Goal: Transaction & Acquisition: Purchase product/service

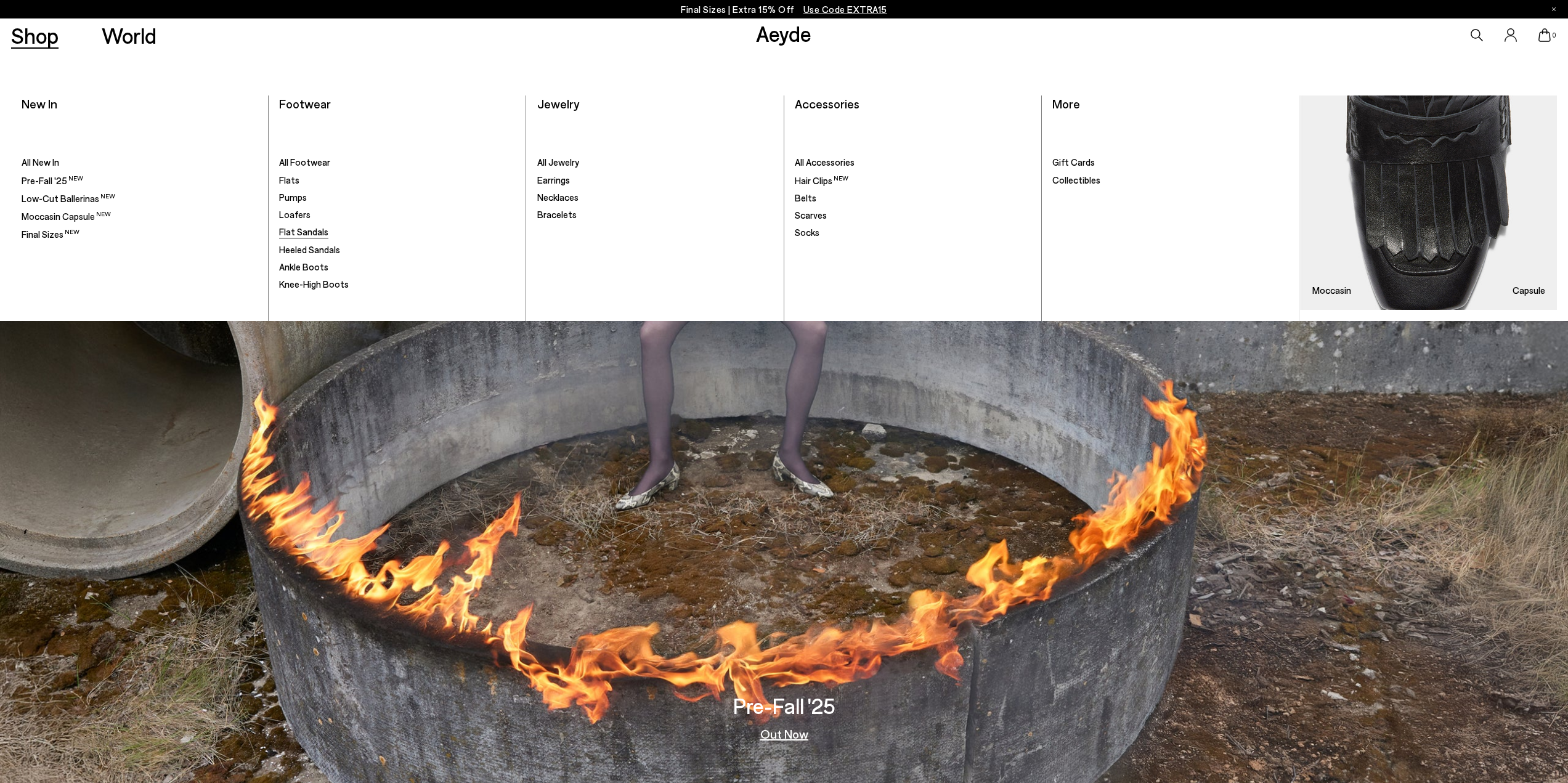
click at [315, 232] on span "Flat Sandals" at bounding box center [303, 232] width 49 height 11
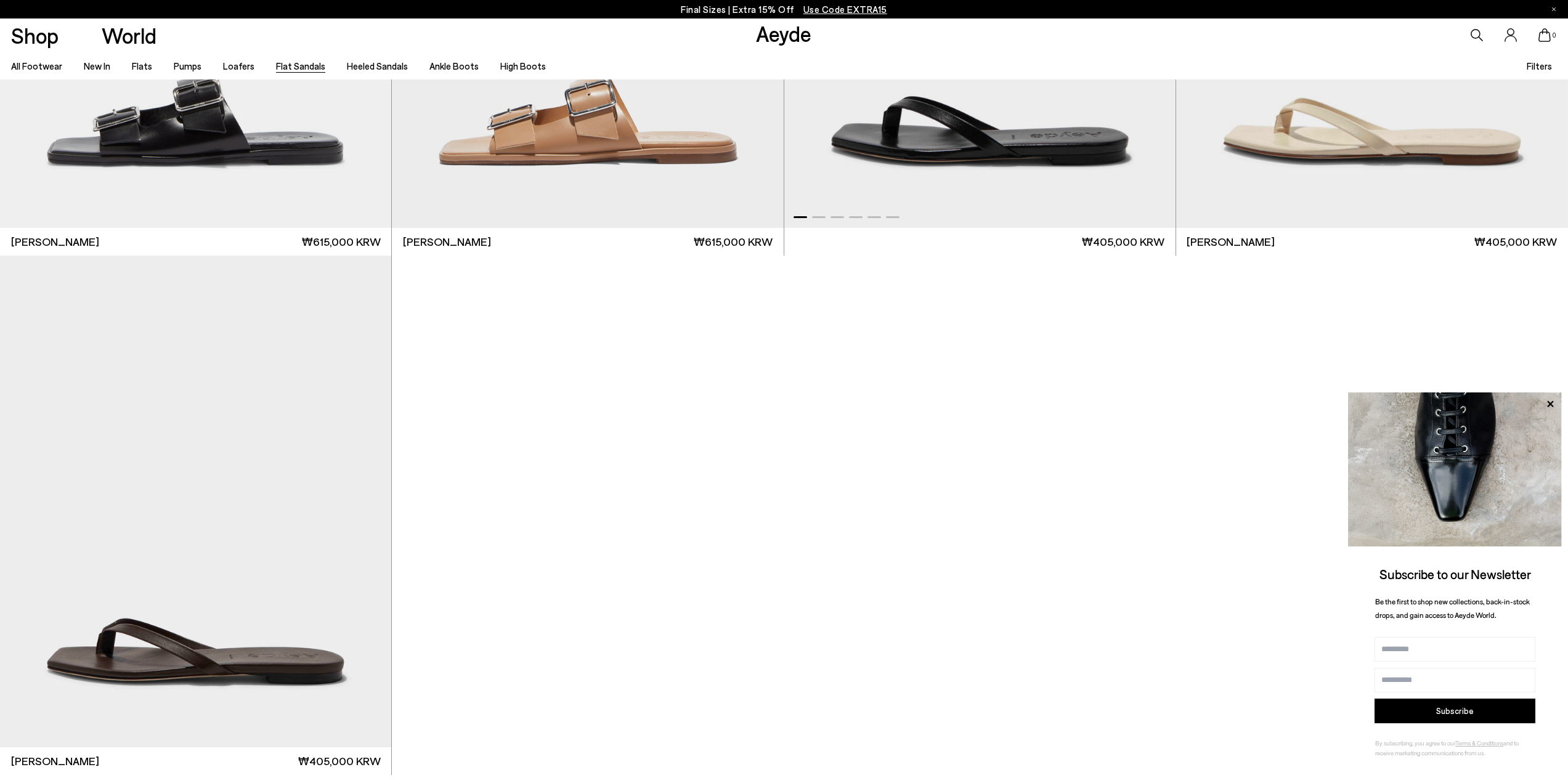
scroll to position [2873, 0]
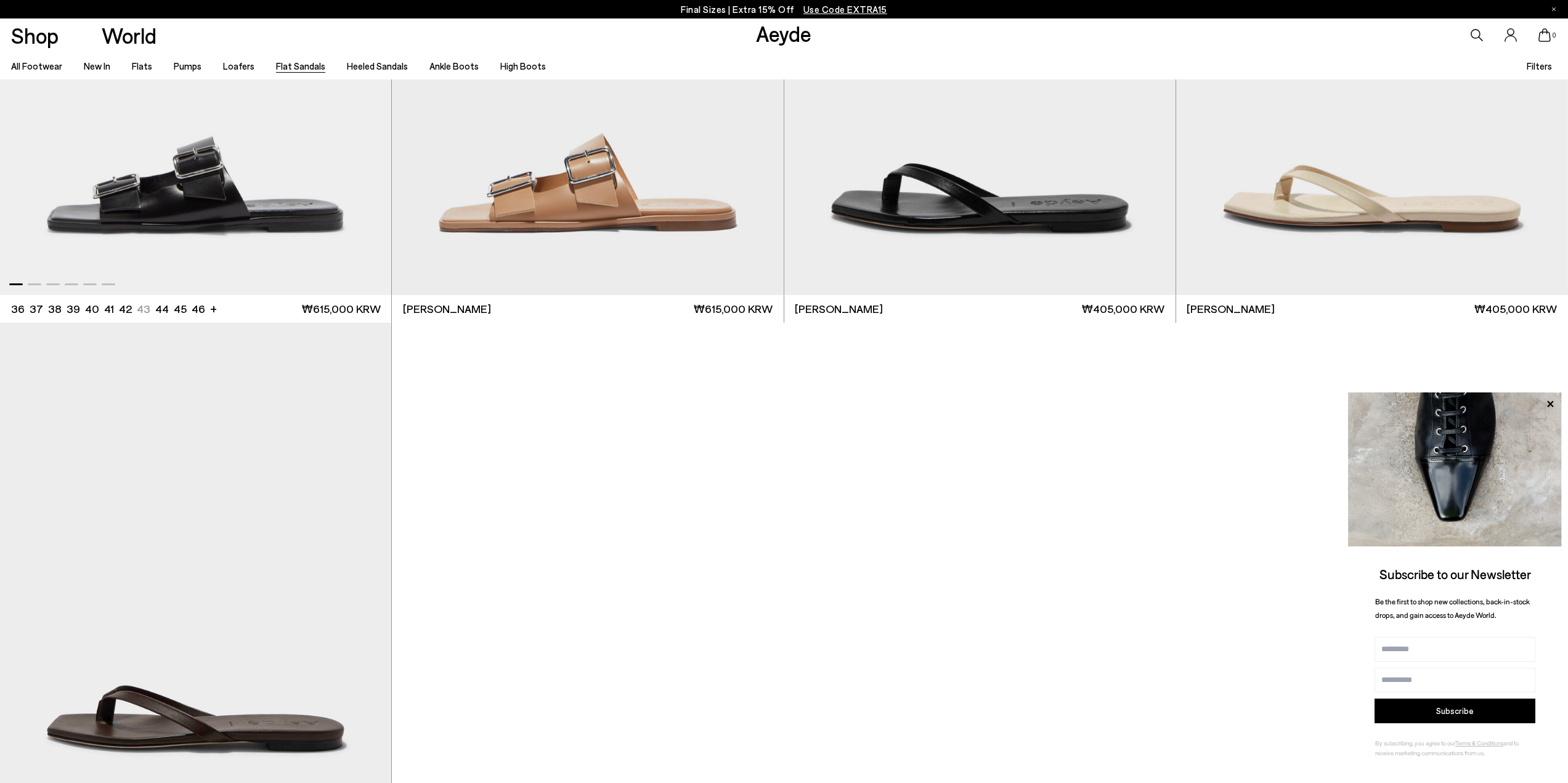
click at [263, 212] on img "1 / 6" at bounding box center [196, 49] width 391 height 491
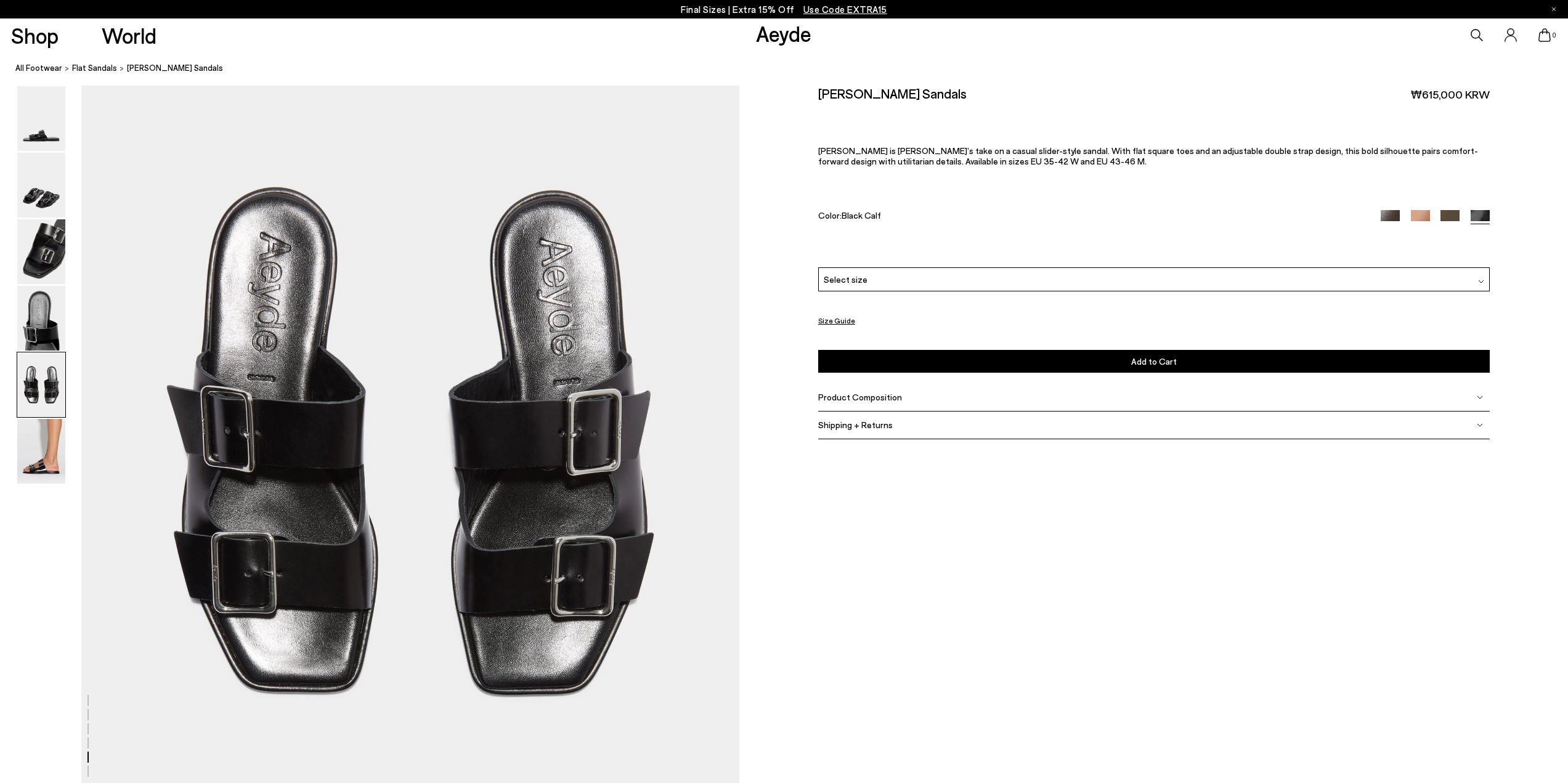
scroll to position [3574, 0]
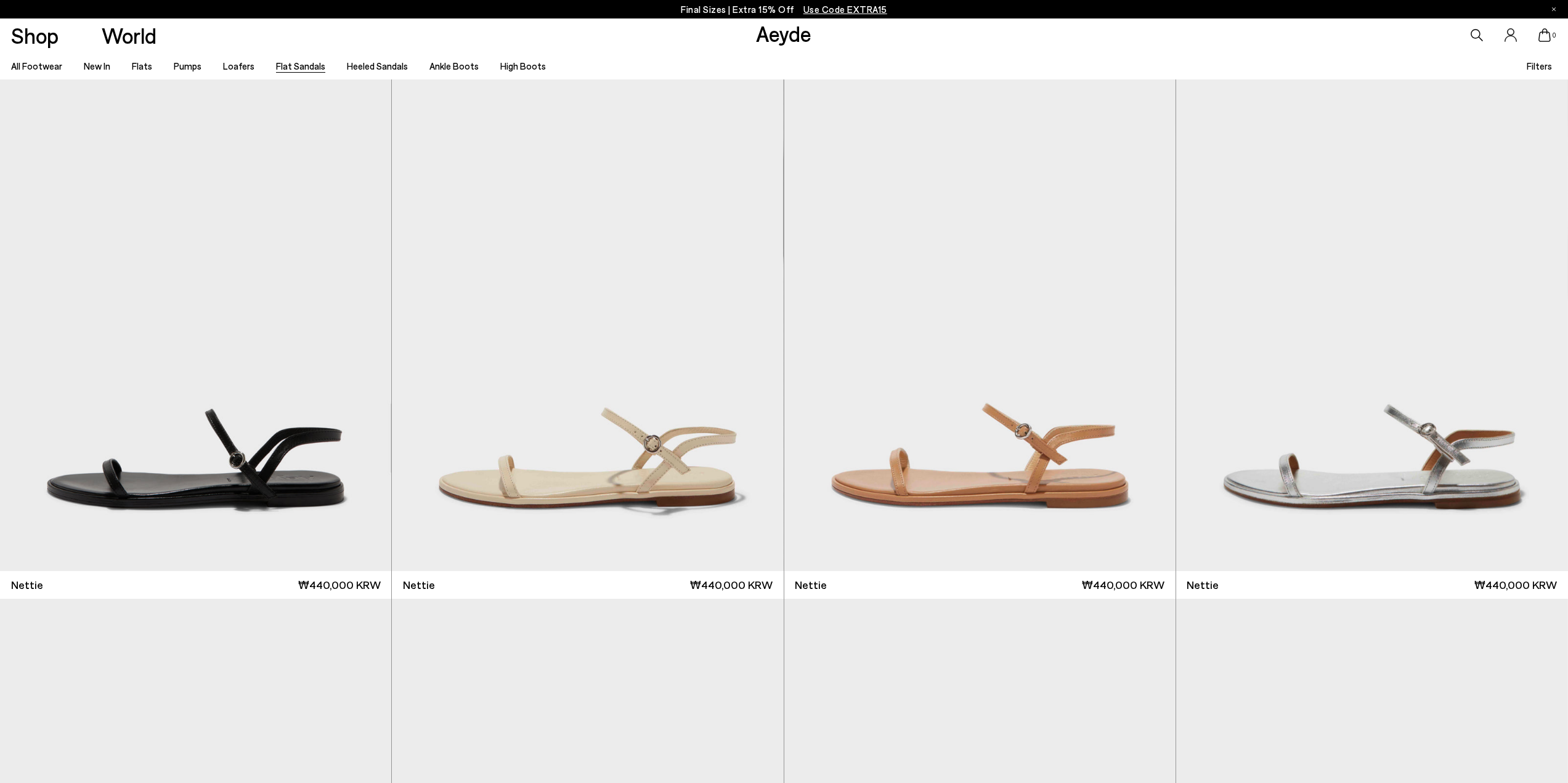
scroll to position [2873, 0]
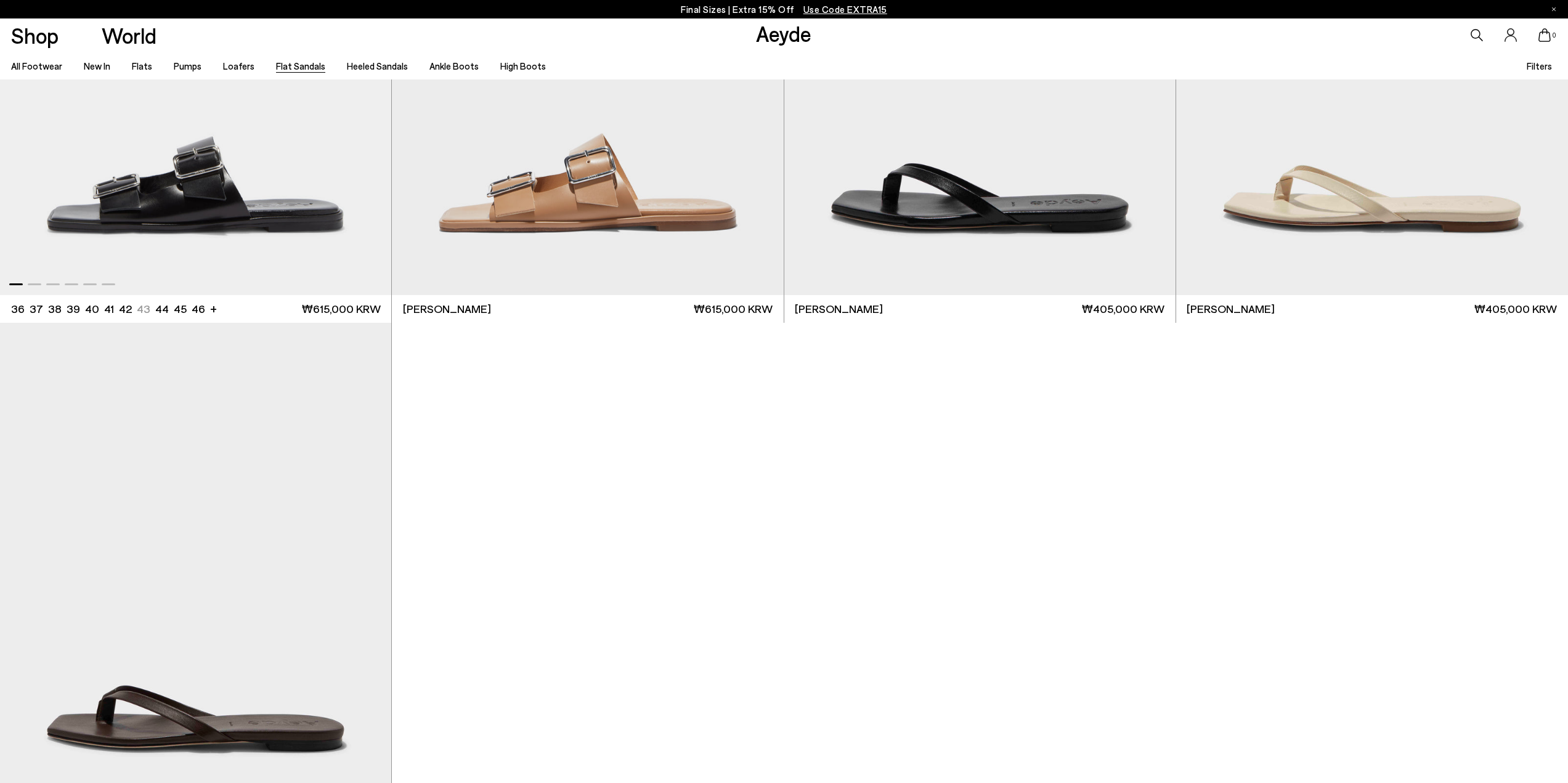
click at [236, 205] on img "1 / 6" at bounding box center [196, 49] width 391 height 491
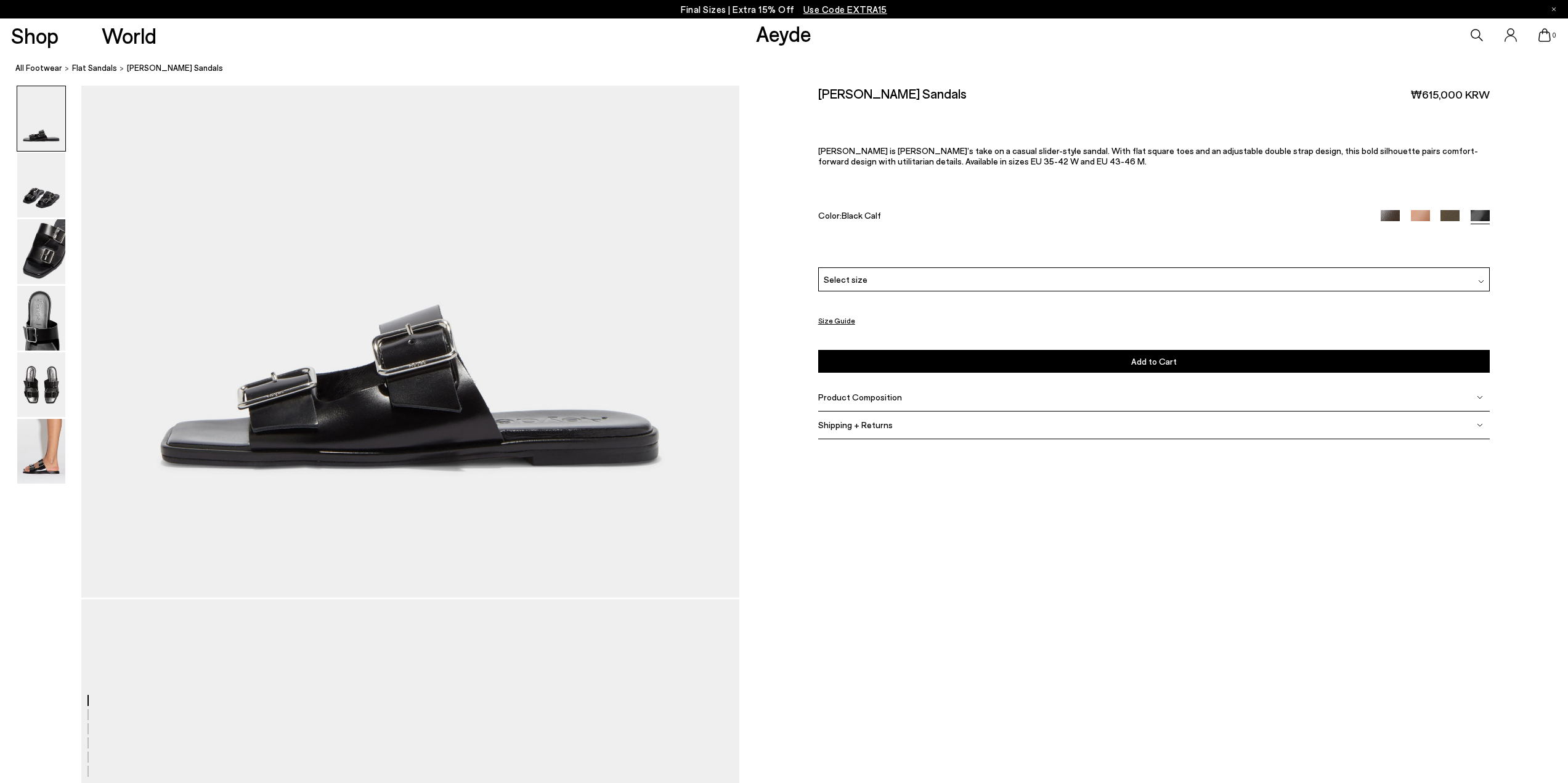
scroll to position [370, 0]
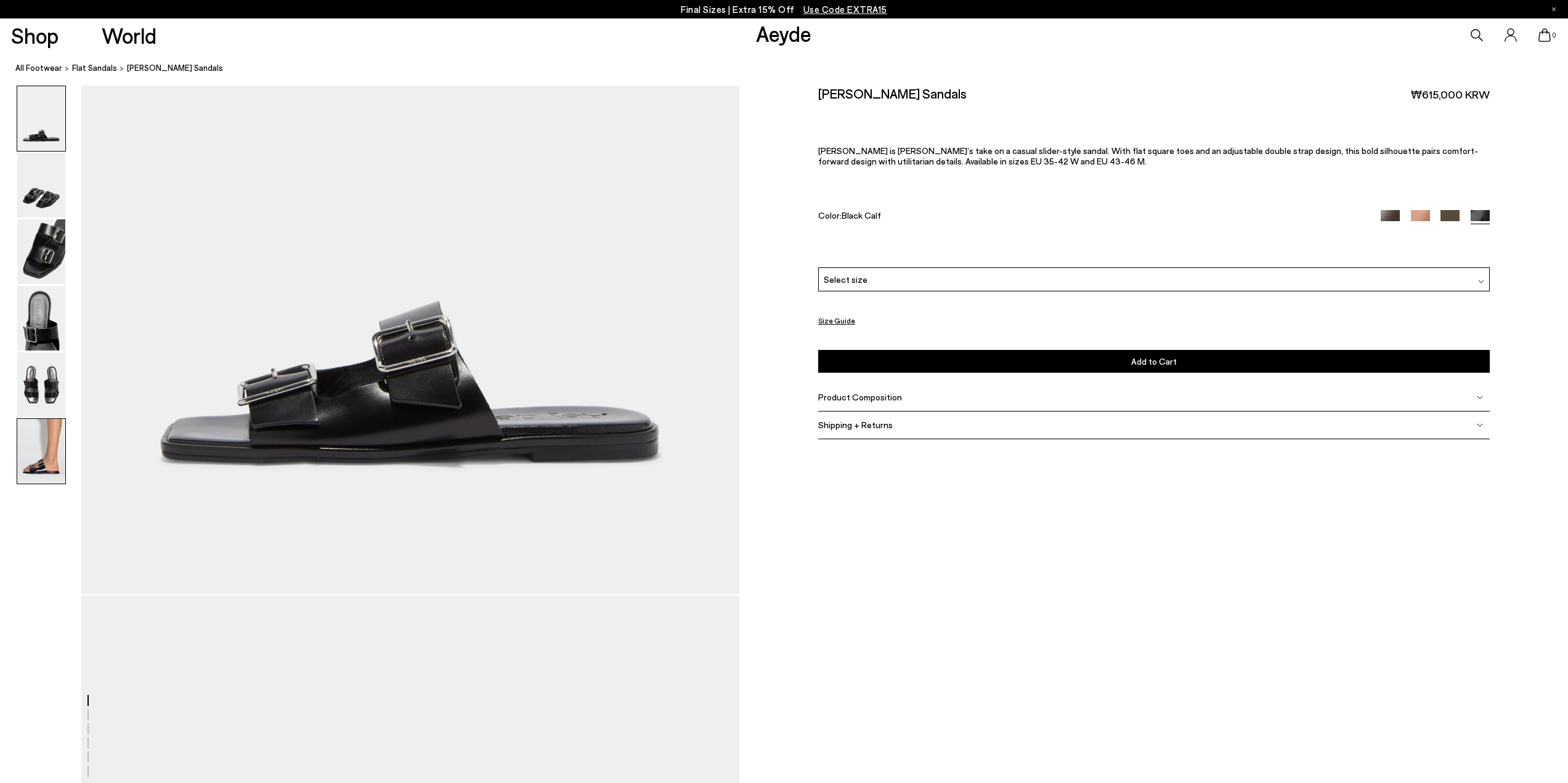
click at [35, 461] on img at bounding box center [42, 451] width 48 height 65
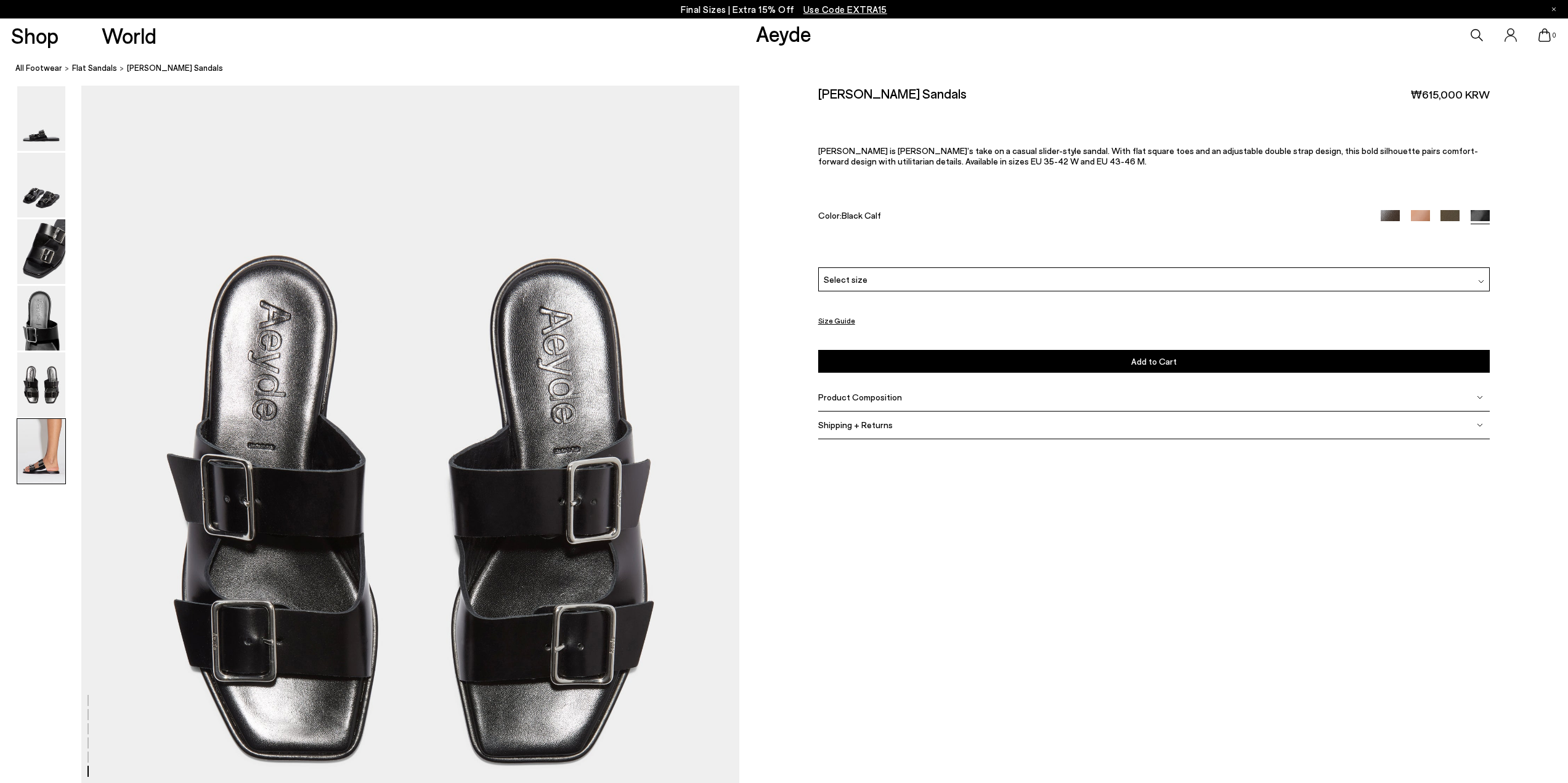
scroll to position [4485, 0]
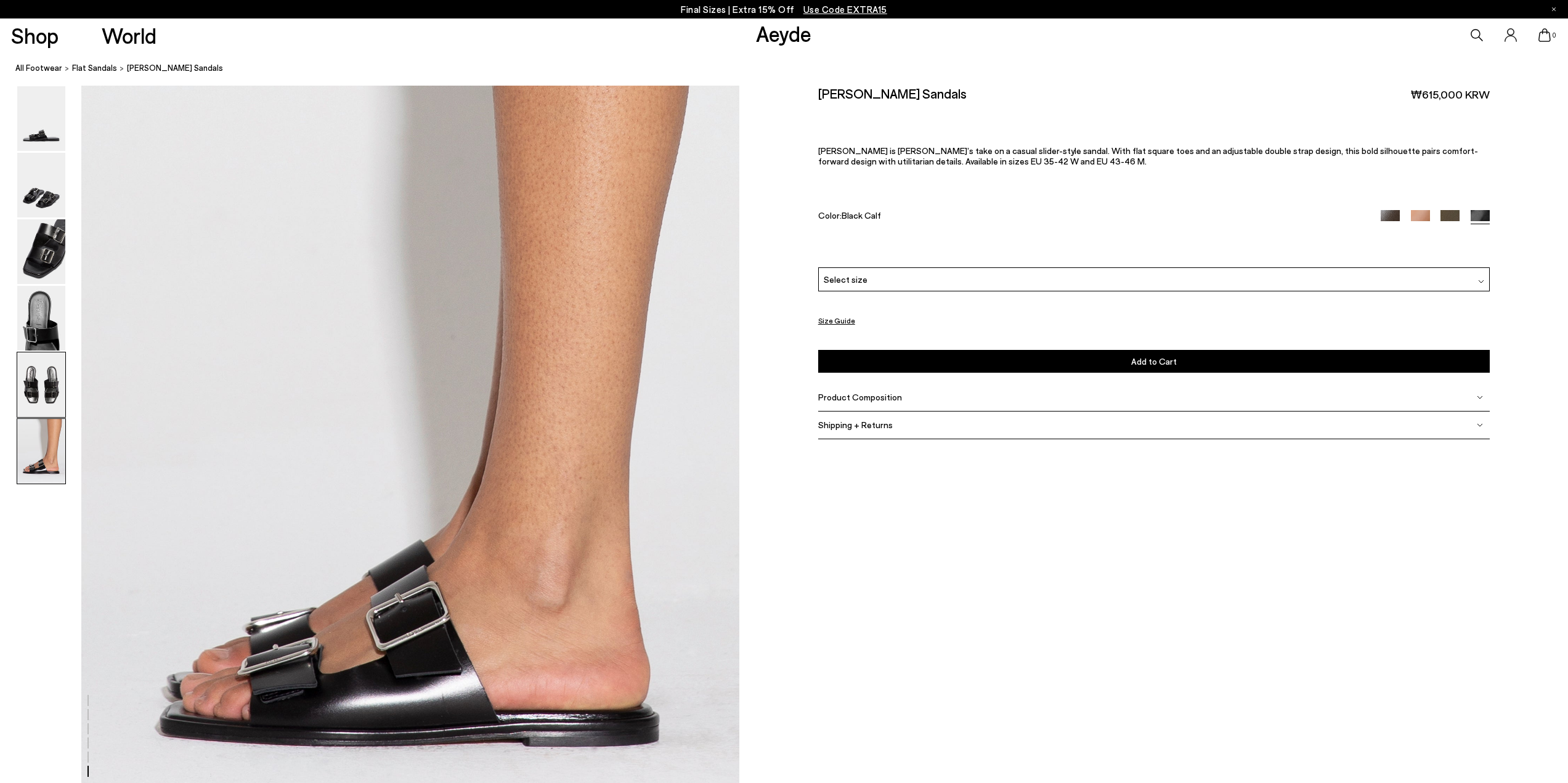
click at [54, 382] on img at bounding box center [42, 385] width 48 height 65
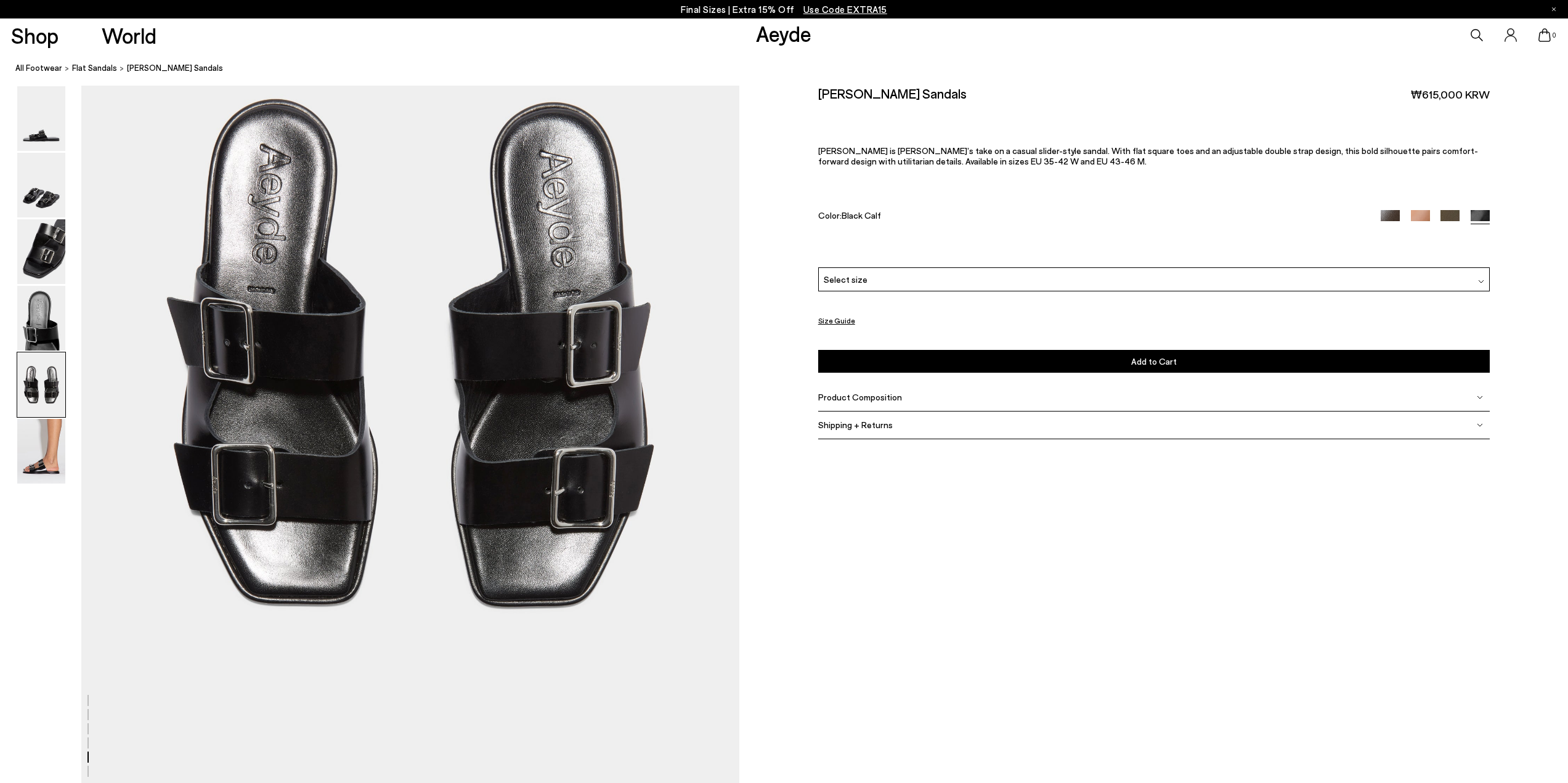
scroll to position [3521, 0]
